Goal: Navigation & Orientation: Understand site structure

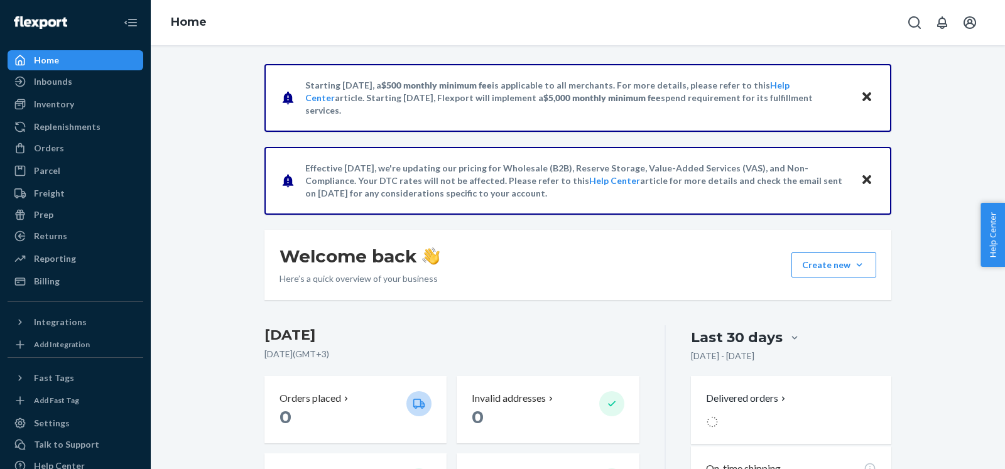
scroll to position [29, 0]
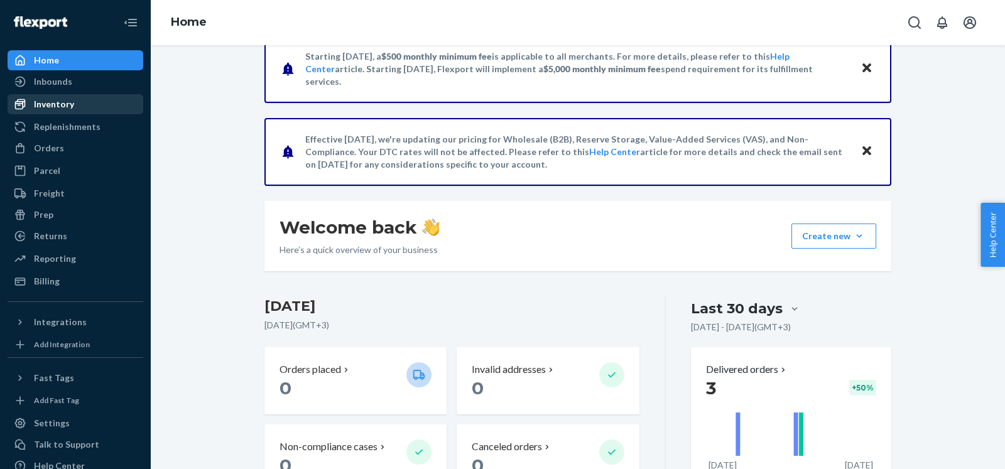
click at [80, 102] on div "Inventory" at bounding box center [75, 104] width 133 height 18
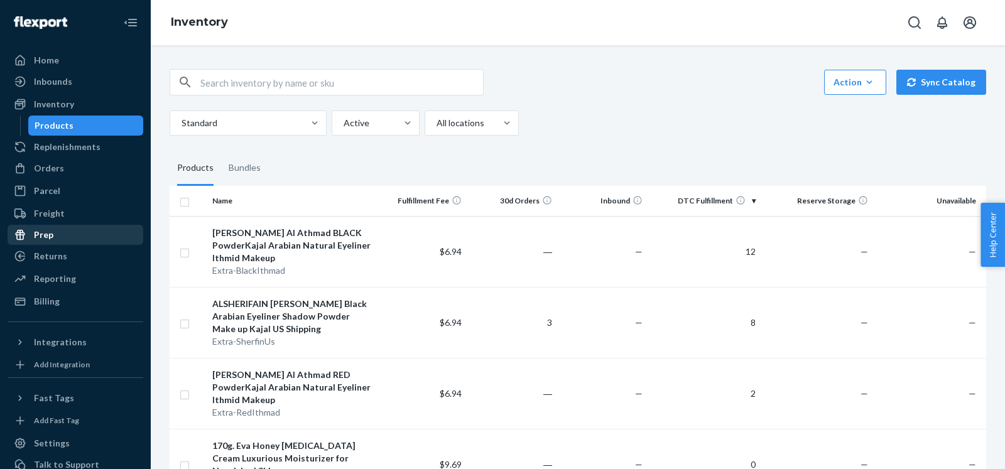
click at [73, 232] on div "Prep" at bounding box center [75, 235] width 133 height 18
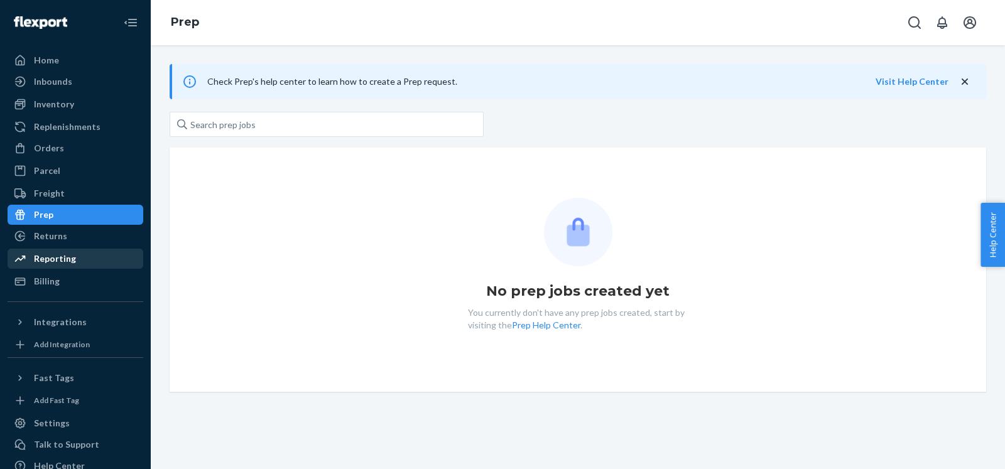
click at [76, 258] on div "Reporting" at bounding box center [75, 259] width 133 height 18
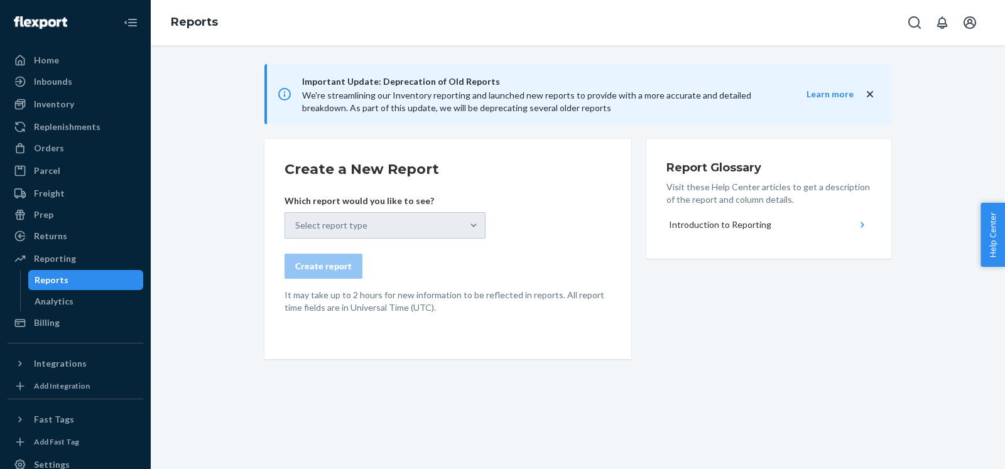
click at [71, 283] on div "Reports" at bounding box center [86, 280] width 113 height 18
click at [65, 320] on div "Billing" at bounding box center [75, 323] width 133 height 18
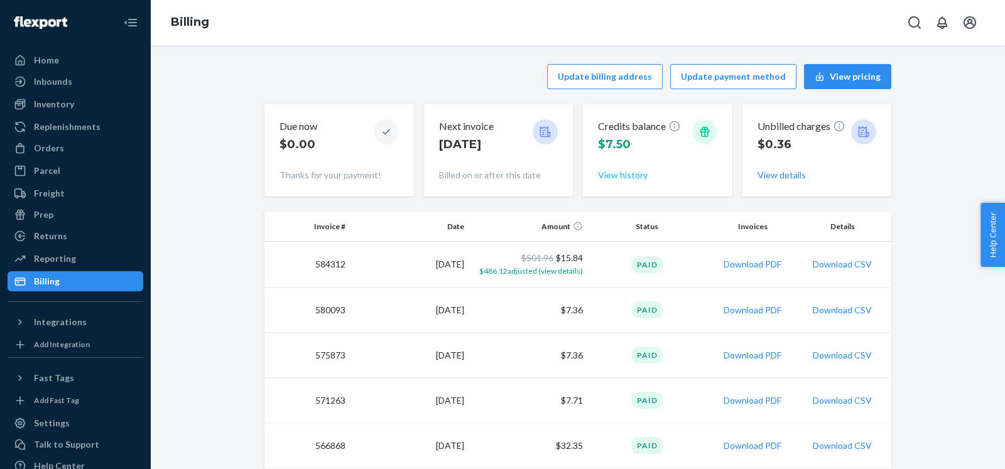
click at [622, 179] on button "View history" at bounding box center [623, 175] width 50 height 13
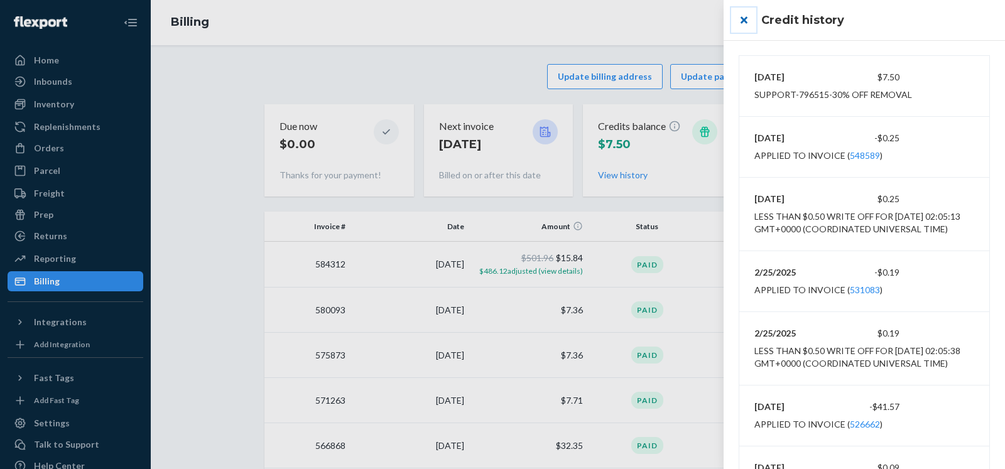
click at [745, 21] on button "close" at bounding box center [743, 20] width 25 height 25
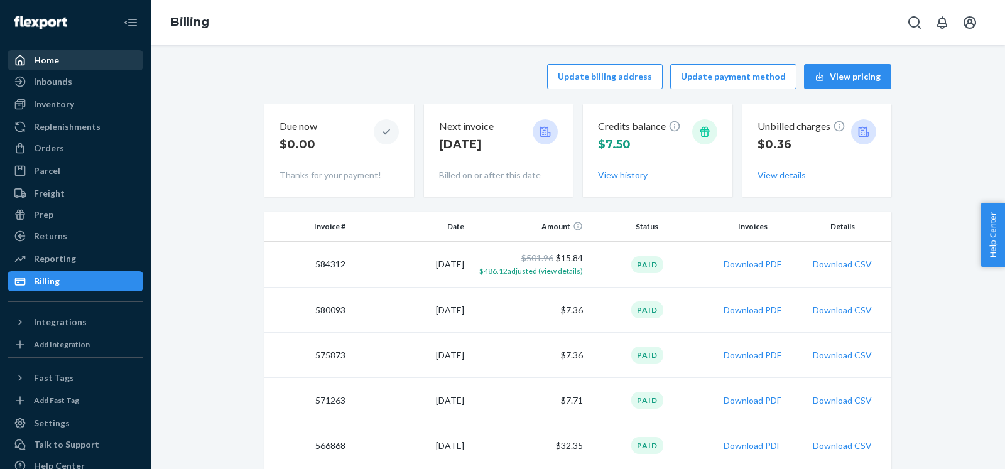
click at [61, 55] on div "Home" at bounding box center [75, 60] width 133 height 18
